Goal: Obtain resource: Download file/media

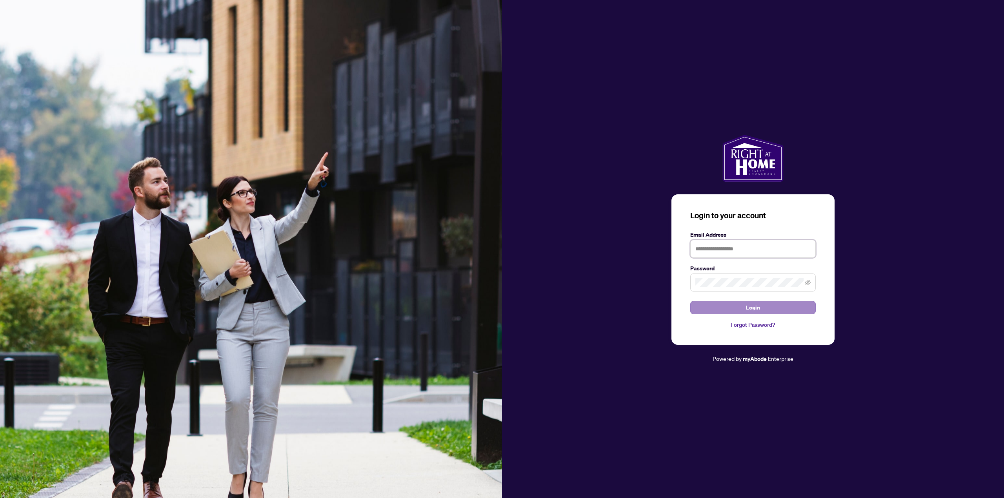
type input "**********"
drag, startPoint x: 749, startPoint y: 310, endPoint x: 745, endPoint y: 309, distance: 4.3
click at [749, 310] on span "Login" at bounding box center [753, 308] width 14 height 13
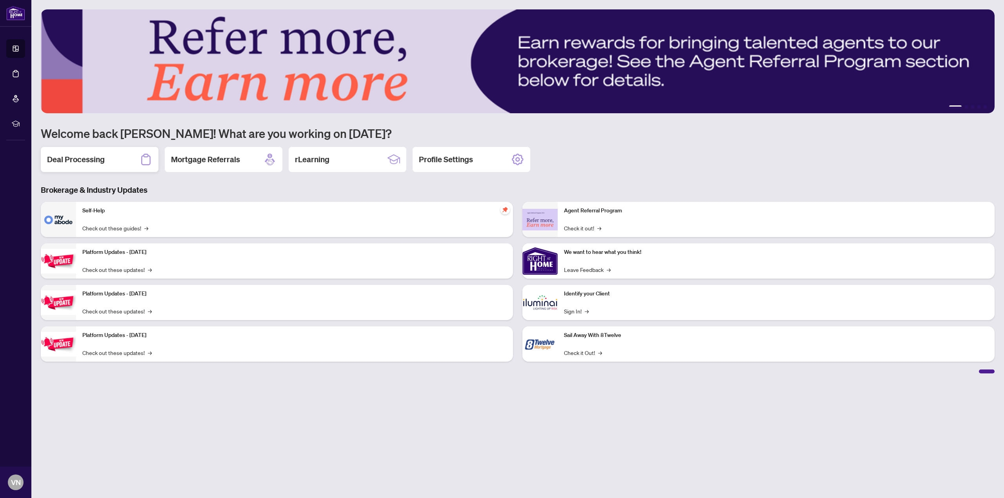
click at [78, 158] on h2 "Deal Processing" at bounding box center [76, 159] width 58 height 11
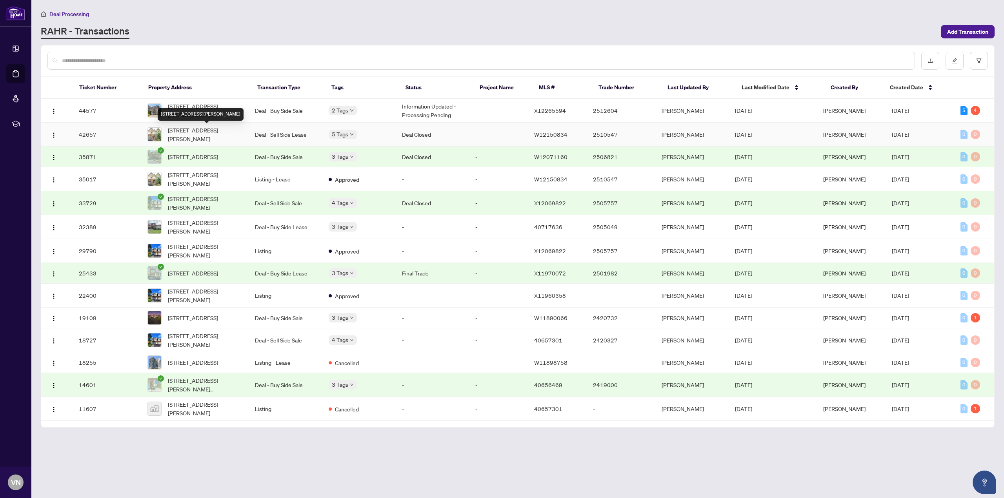
click at [196, 134] on span "[STREET_ADDRESS][PERSON_NAME]" at bounding box center [205, 134] width 75 height 17
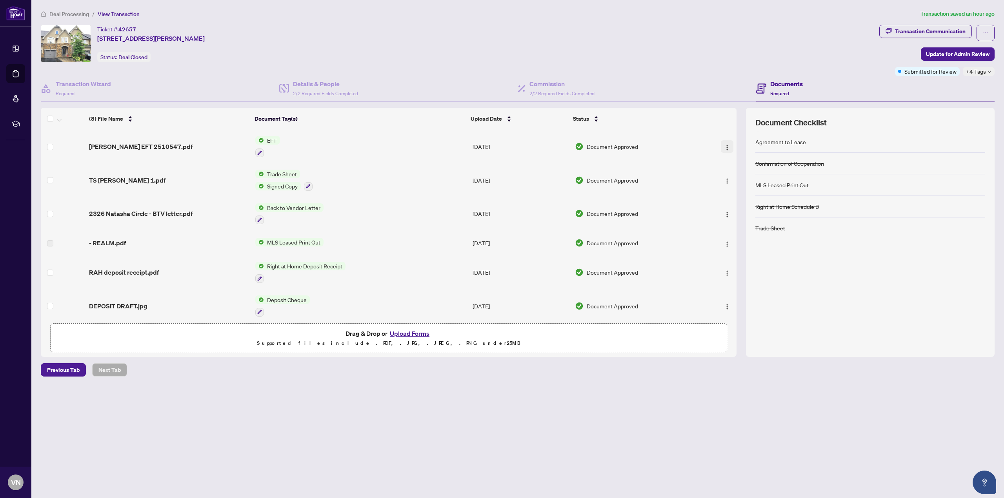
click at [724, 145] on img "button" at bounding box center [727, 148] width 6 height 6
click at [729, 191] on span "Download" at bounding box center [762, 187] width 75 height 9
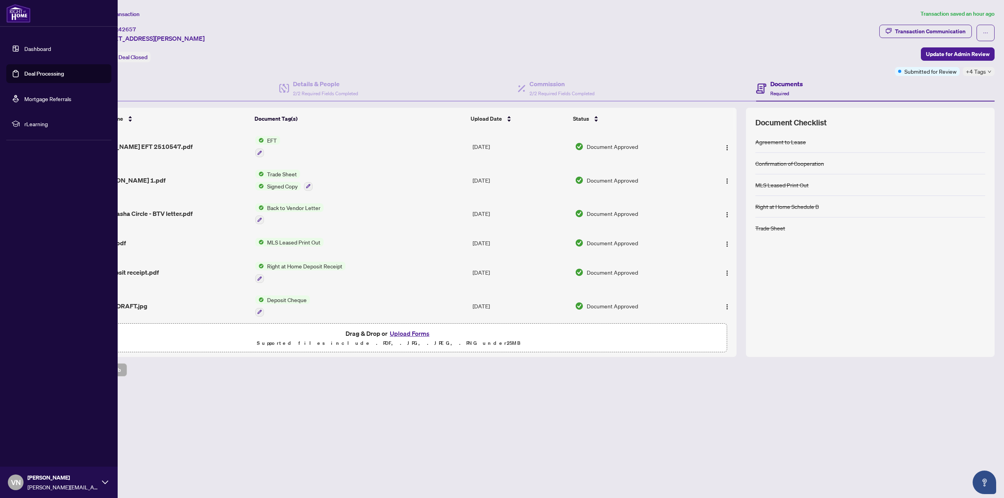
click at [38, 73] on link "Deal Processing" at bounding box center [44, 73] width 40 height 7
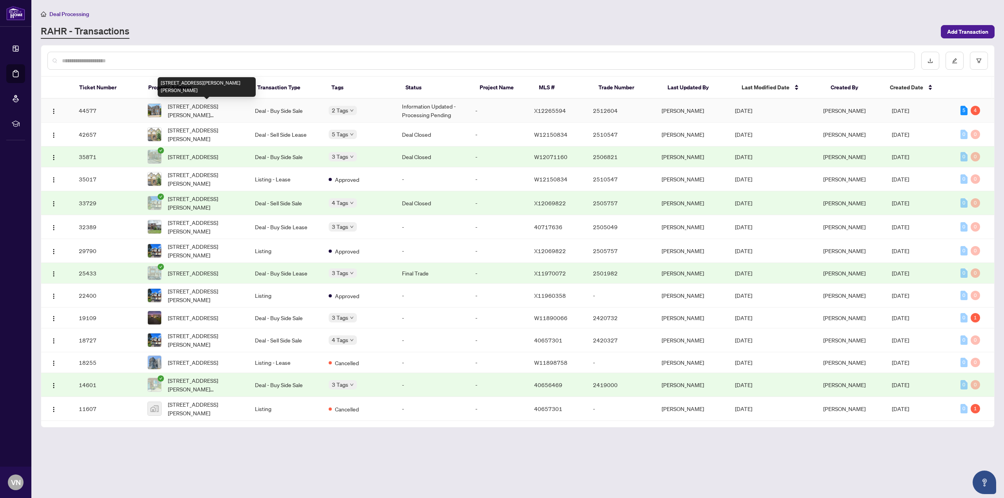
click at [195, 112] on span "[STREET_ADDRESS][PERSON_NAME][PERSON_NAME]" at bounding box center [205, 110] width 75 height 17
